Goal: Task Accomplishment & Management: Manage account settings

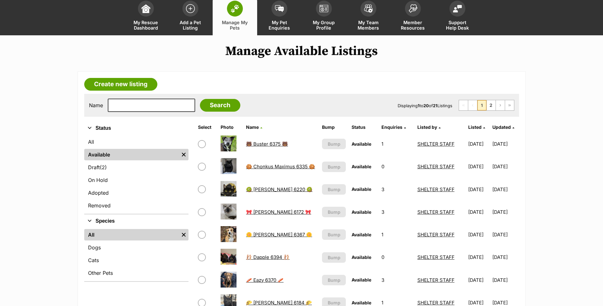
scroll to position [95, 0]
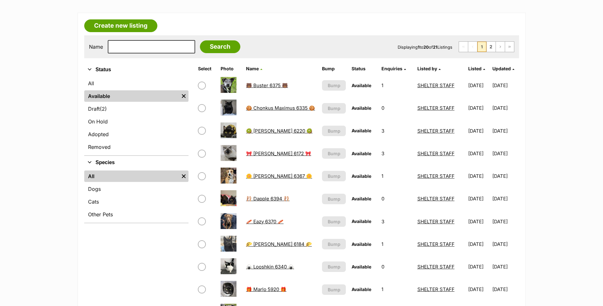
click at [260, 199] on link "🩰 Dapple 6394 🩰" at bounding box center [268, 199] width 44 height 6
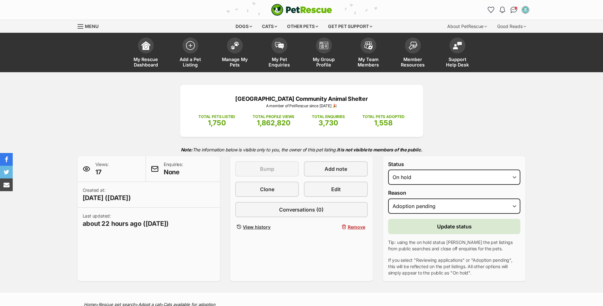
select select "on_hold"
select select "adoption_pending"
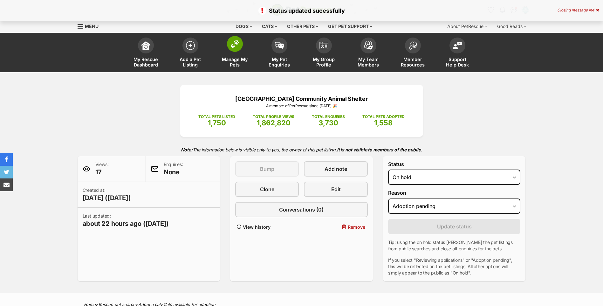
click at [244, 47] on link "Manage My Pets" at bounding box center [235, 53] width 45 height 38
